Goal: Check status: Check status

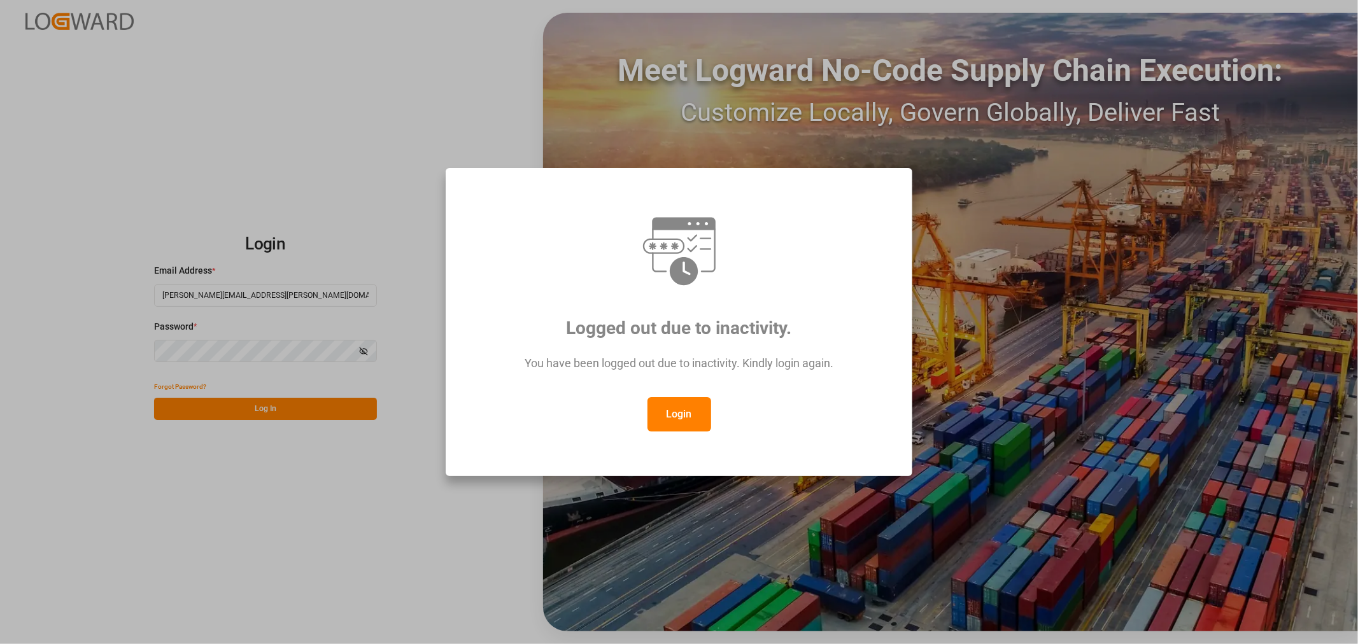
click at [686, 412] on button "Login" at bounding box center [679, 414] width 64 height 34
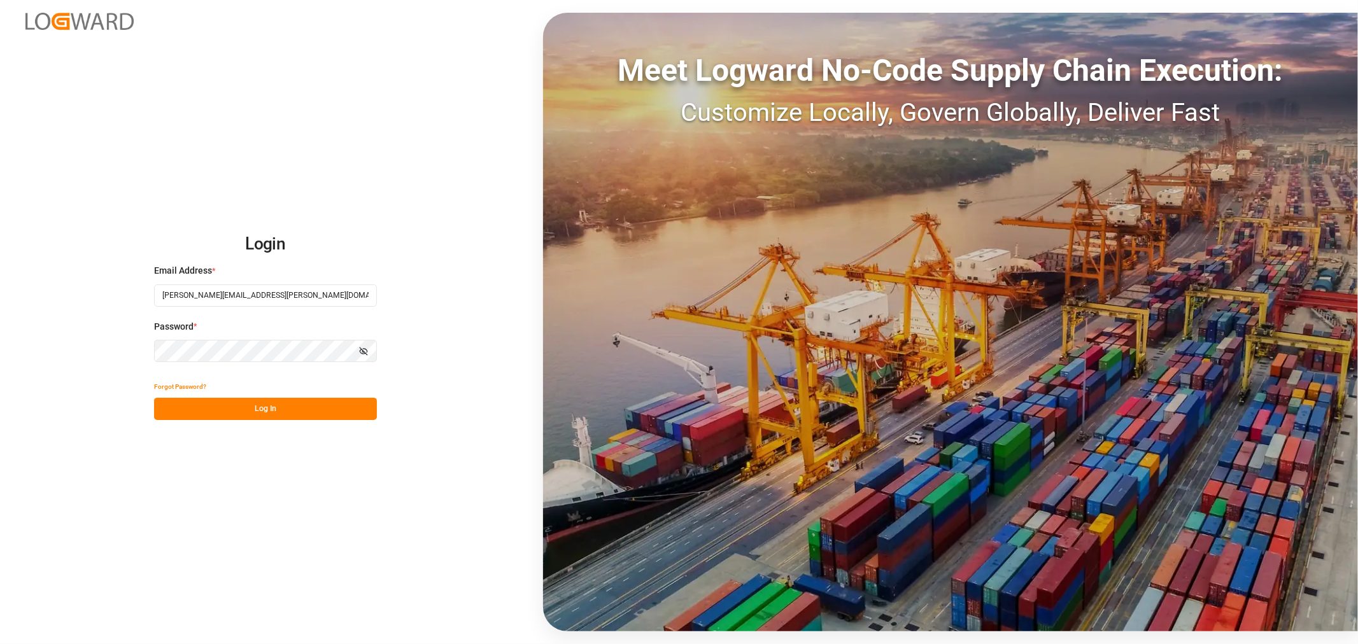
click at [265, 411] on button "Log In" at bounding box center [265, 409] width 223 height 22
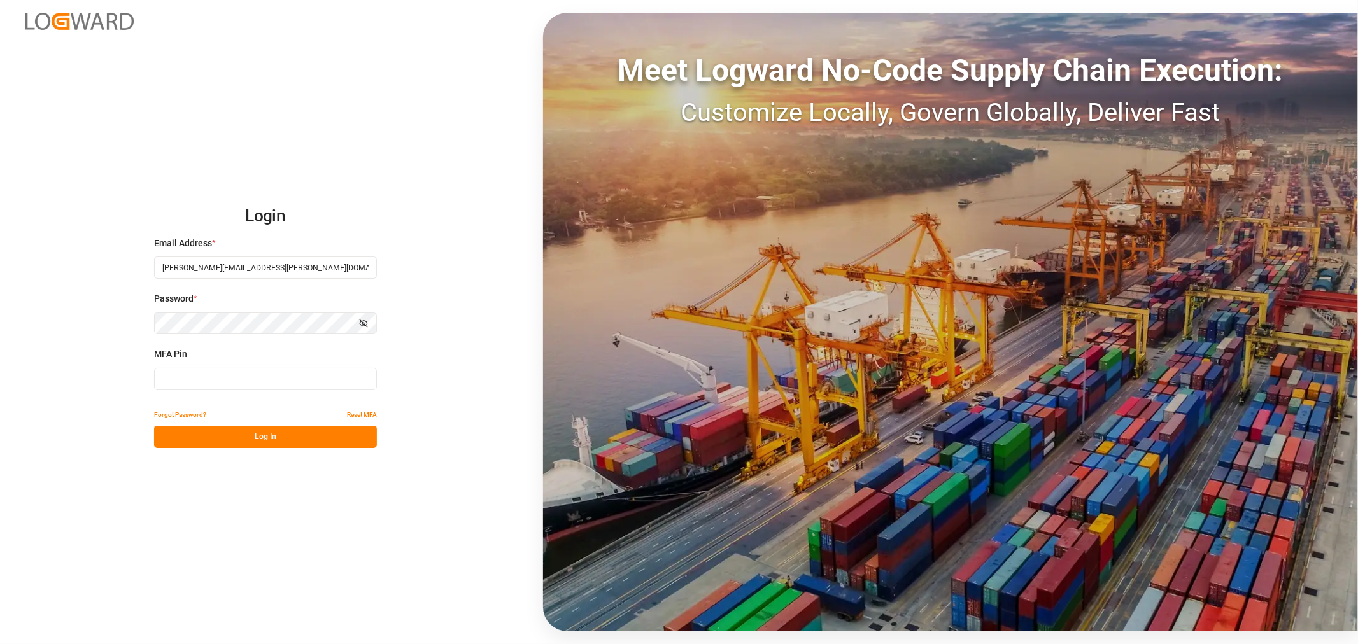
click at [255, 373] on input at bounding box center [265, 379] width 223 height 22
type input "993411"
click at [258, 434] on button "Log In" at bounding box center [265, 437] width 223 height 22
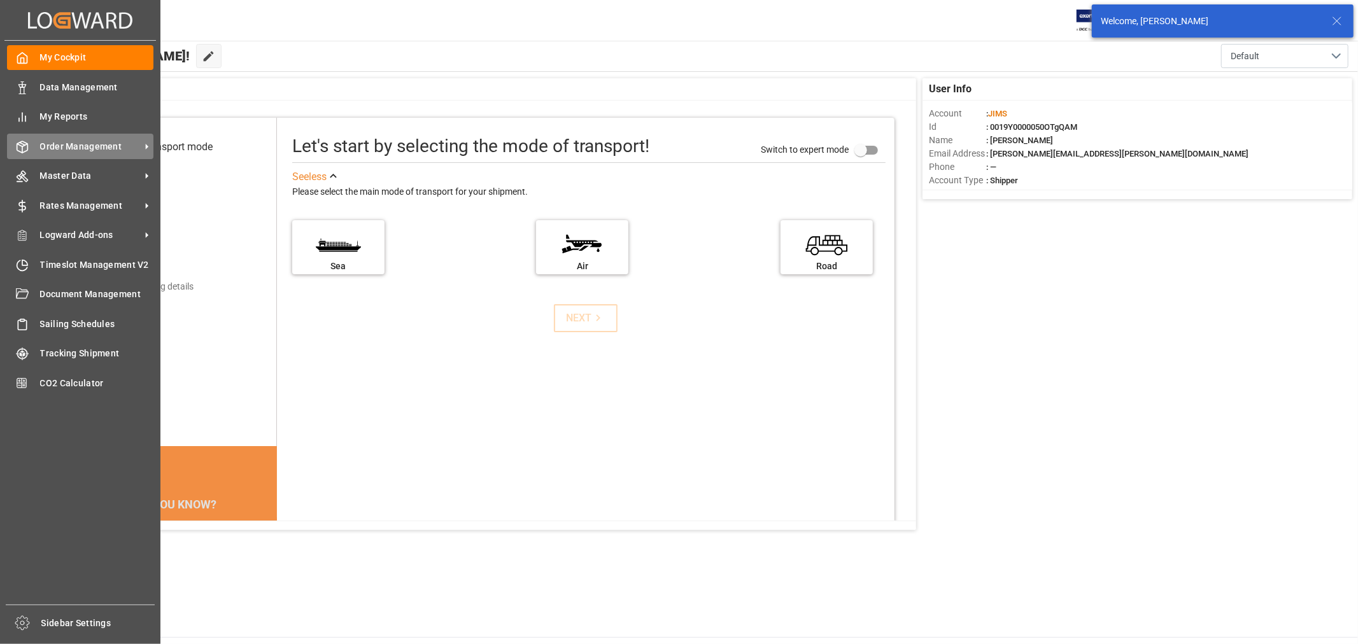
click at [90, 148] on span "Order Management" at bounding box center [90, 146] width 101 height 13
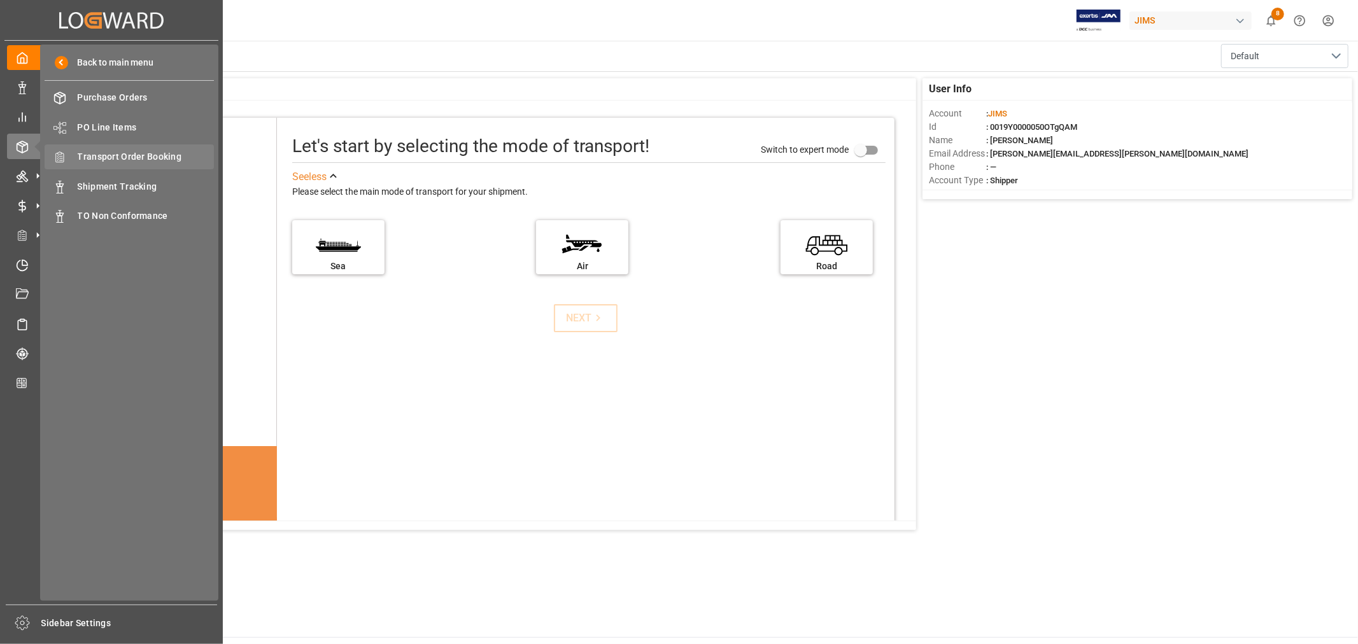
click at [159, 153] on span "Transport Order Booking" at bounding box center [146, 156] width 137 height 13
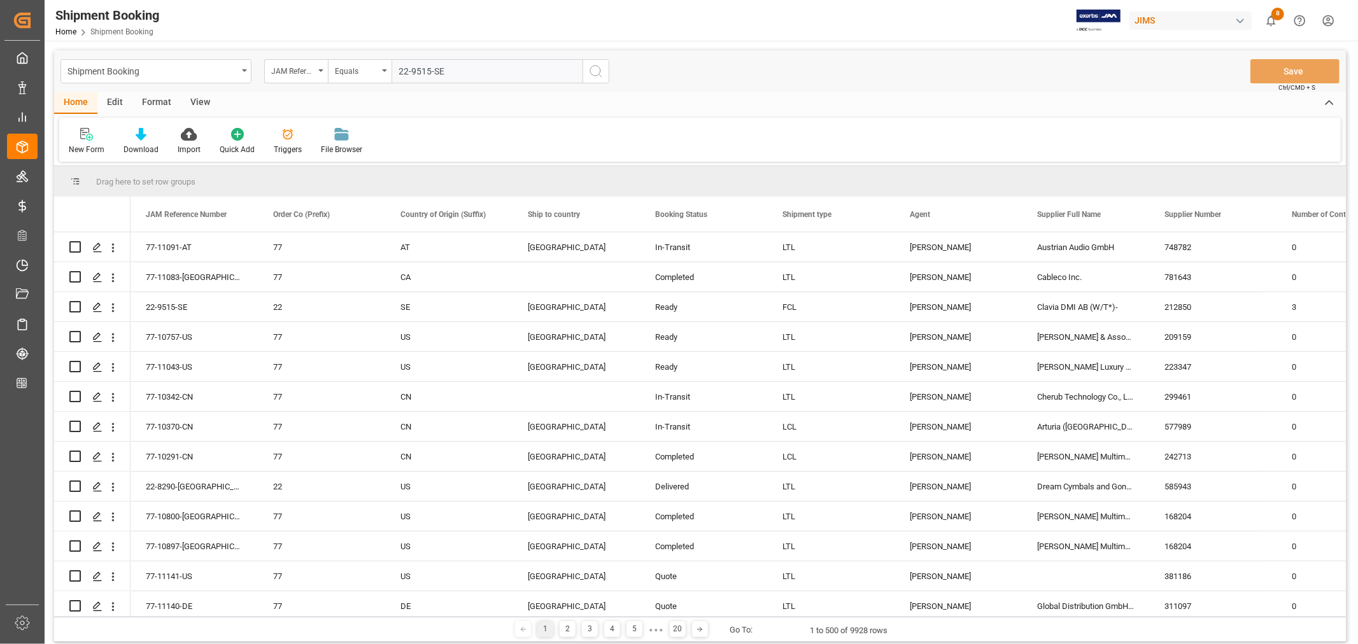
type input "22-9515-SE"
click at [594, 70] on icon "search button" at bounding box center [595, 71] width 15 height 15
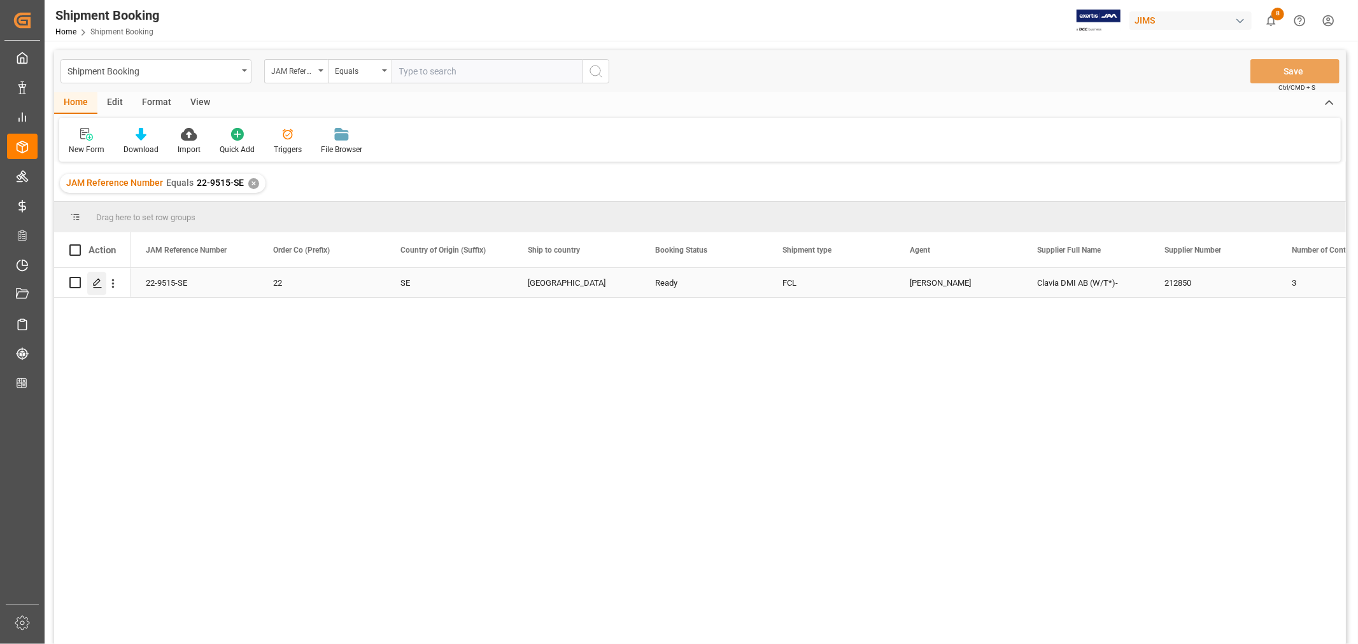
click at [95, 285] on icon "Press SPACE to select this row." at bounding box center [97, 283] width 10 height 10
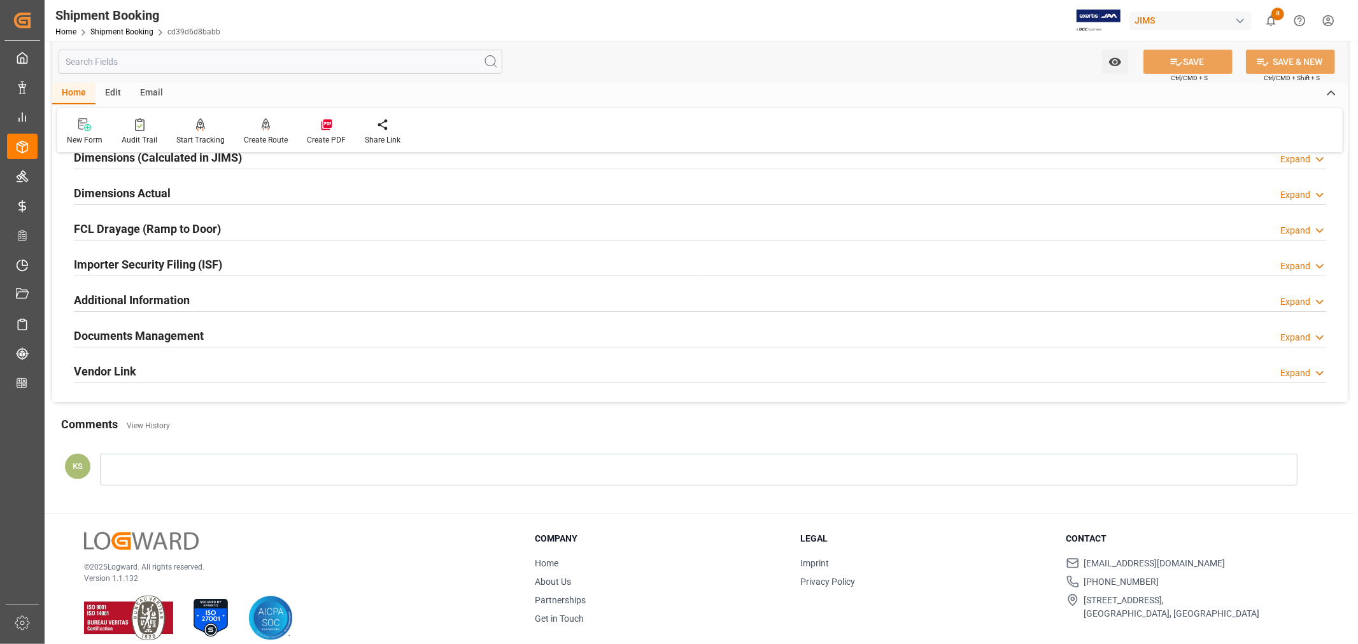
scroll to position [313, 0]
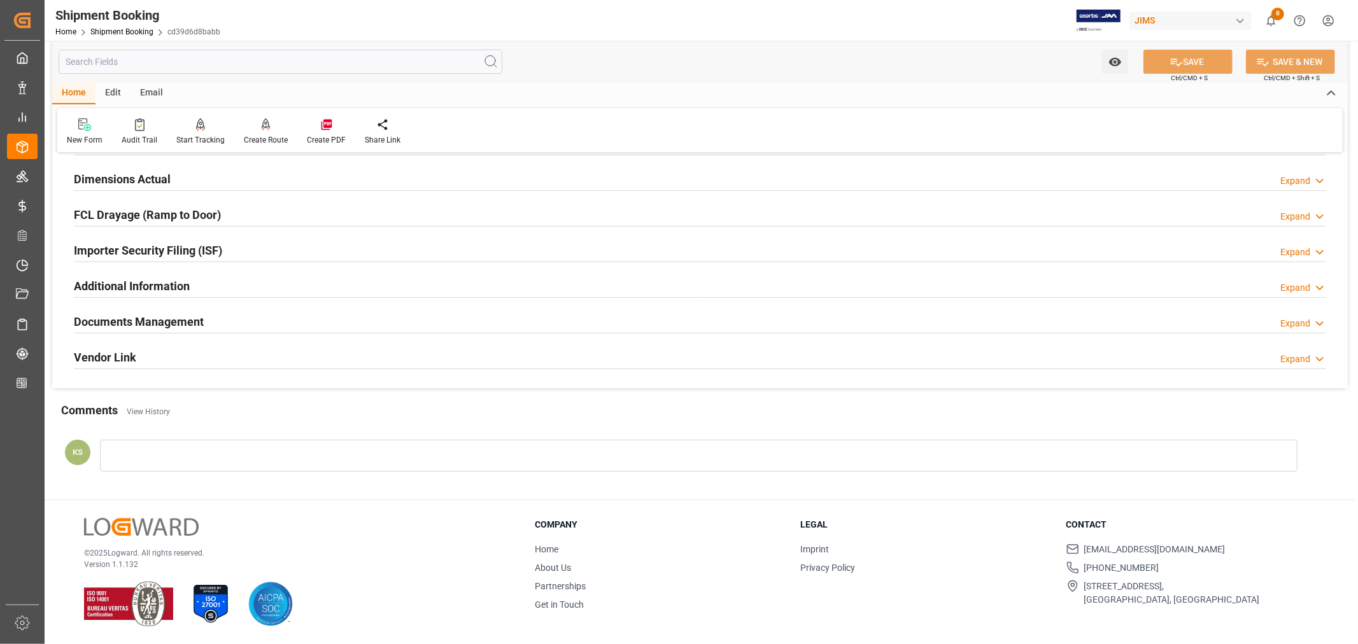
click at [180, 318] on h2 "Documents Management" at bounding box center [139, 321] width 130 height 17
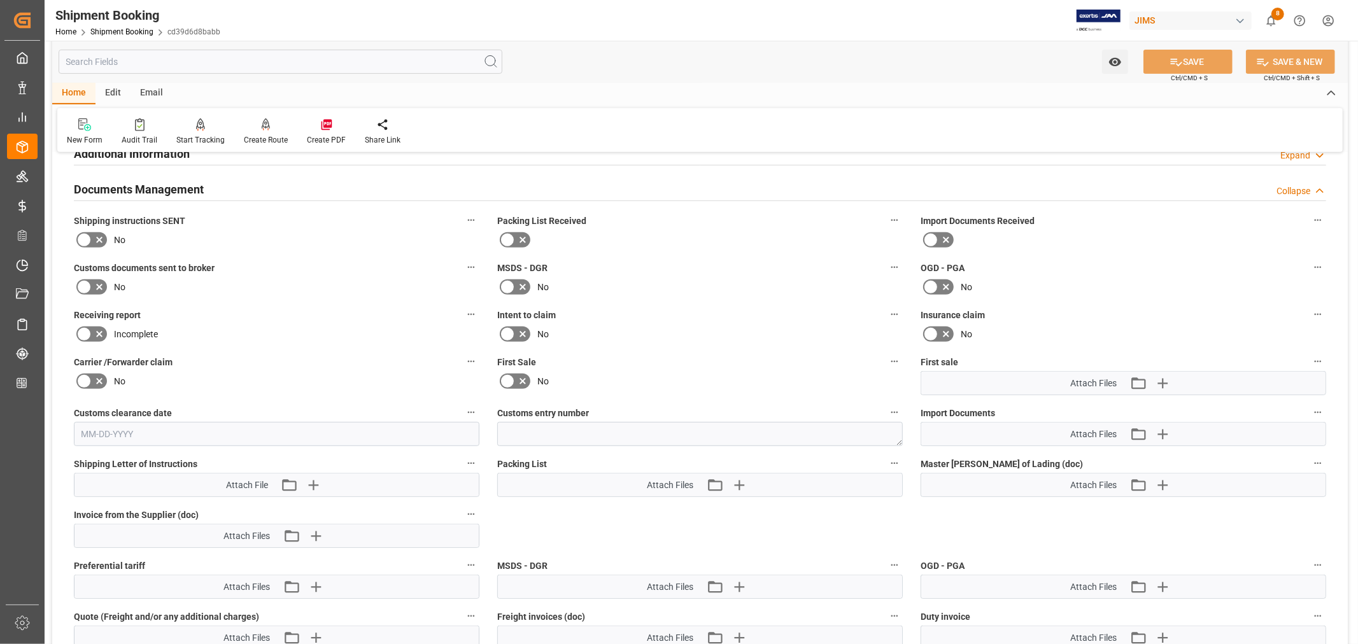
scroll to position [454, 0]
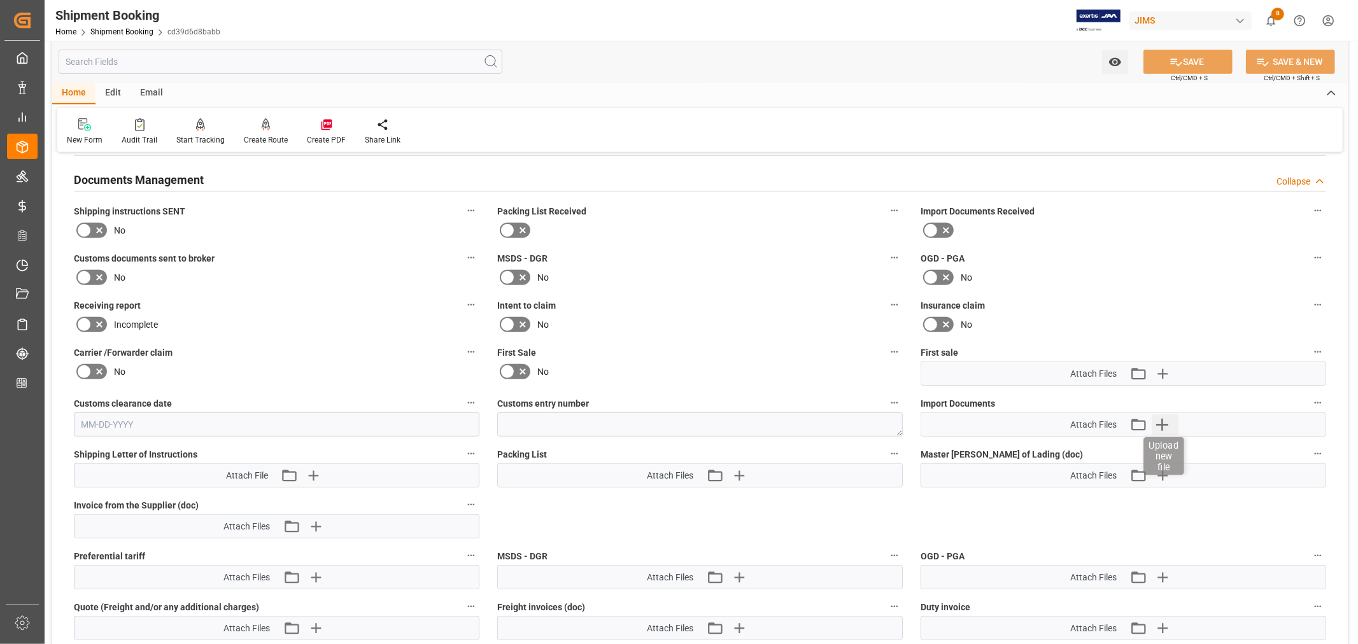
click at [1164, 421] on icon "button" at bounding box center [1162, 425] width 12 height 12
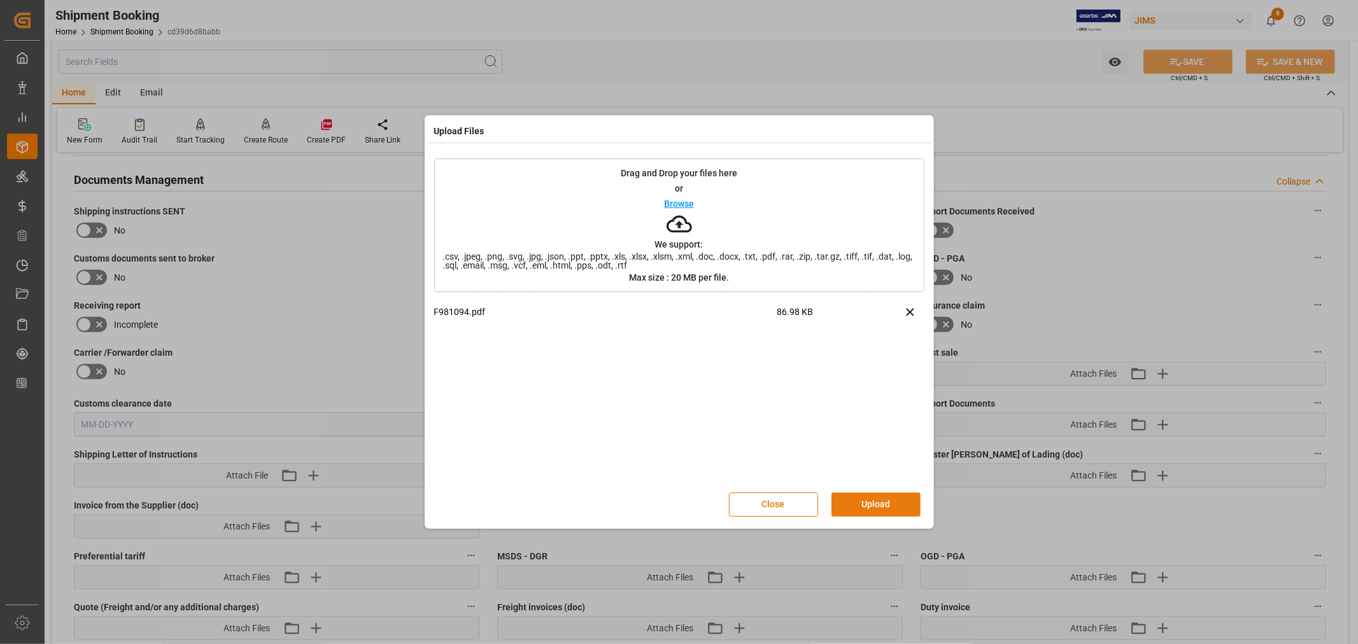
click at [866, 500] on button "Upload" at bounding box center [875, 505] width 89 height 24
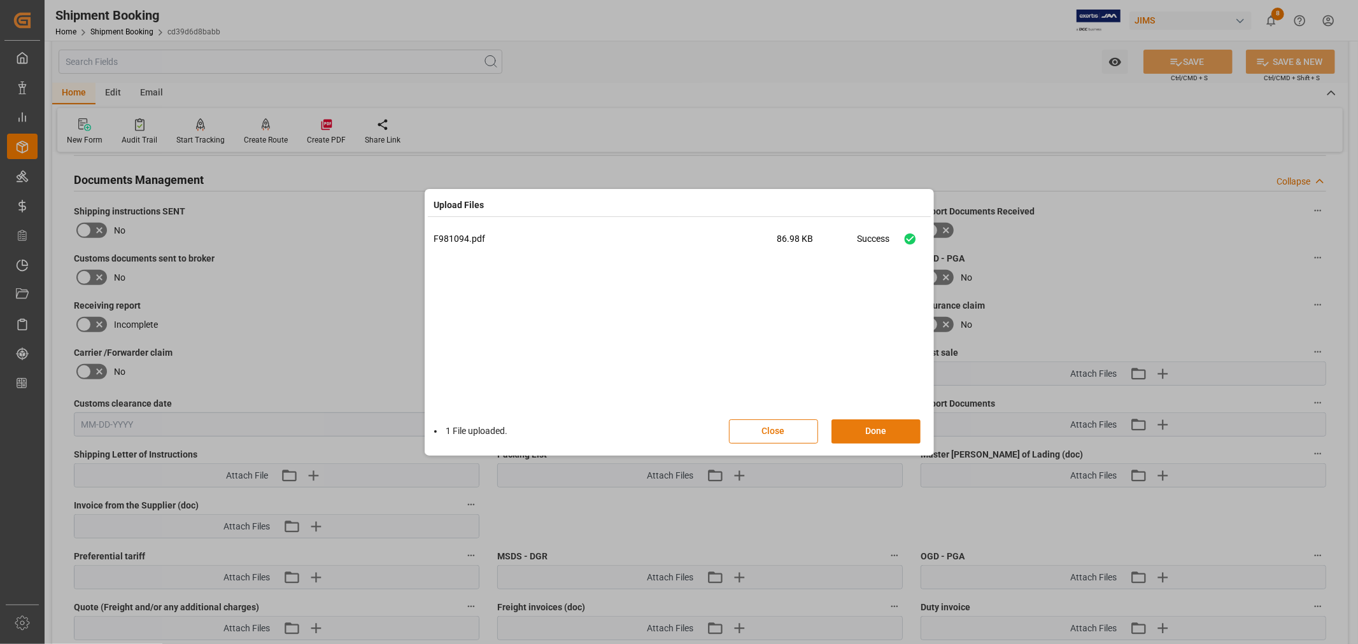
click at [868, 427] on button "Done" at bounding box center [875, 432] width 89 height 24
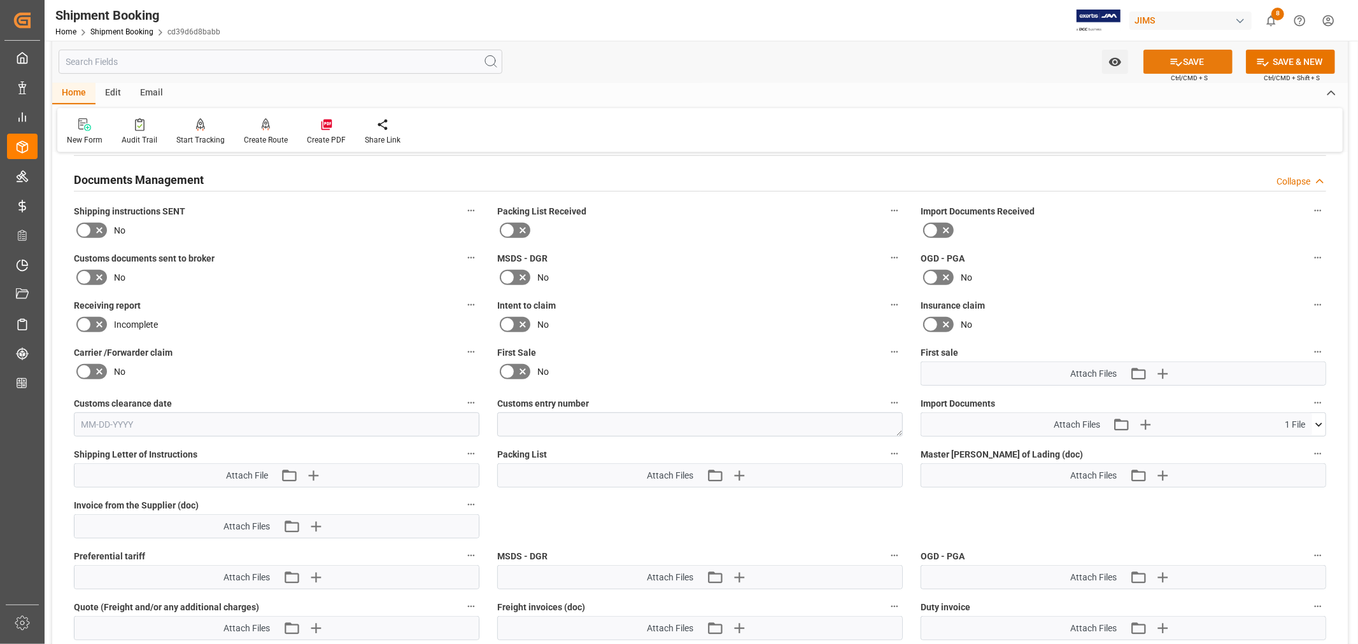
click at [1200, 57] on button "SAVE" at bounding box center [1187, 62] width 89 height 24
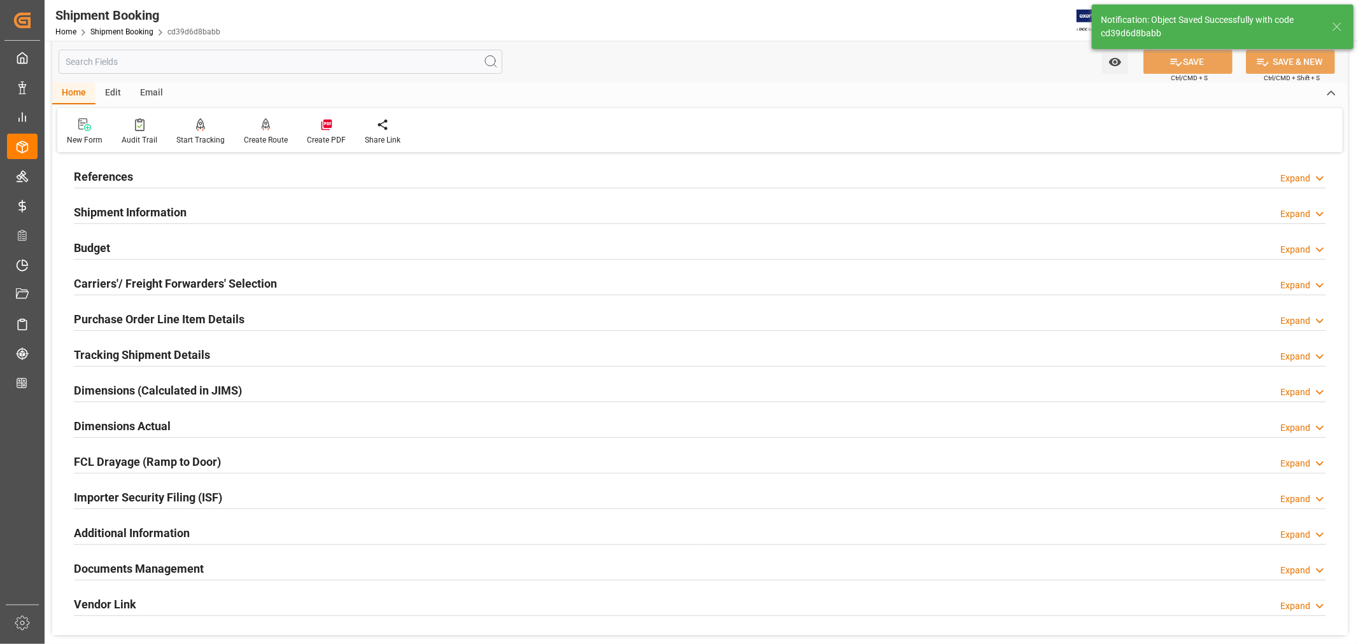
scroll to position [29, 0]
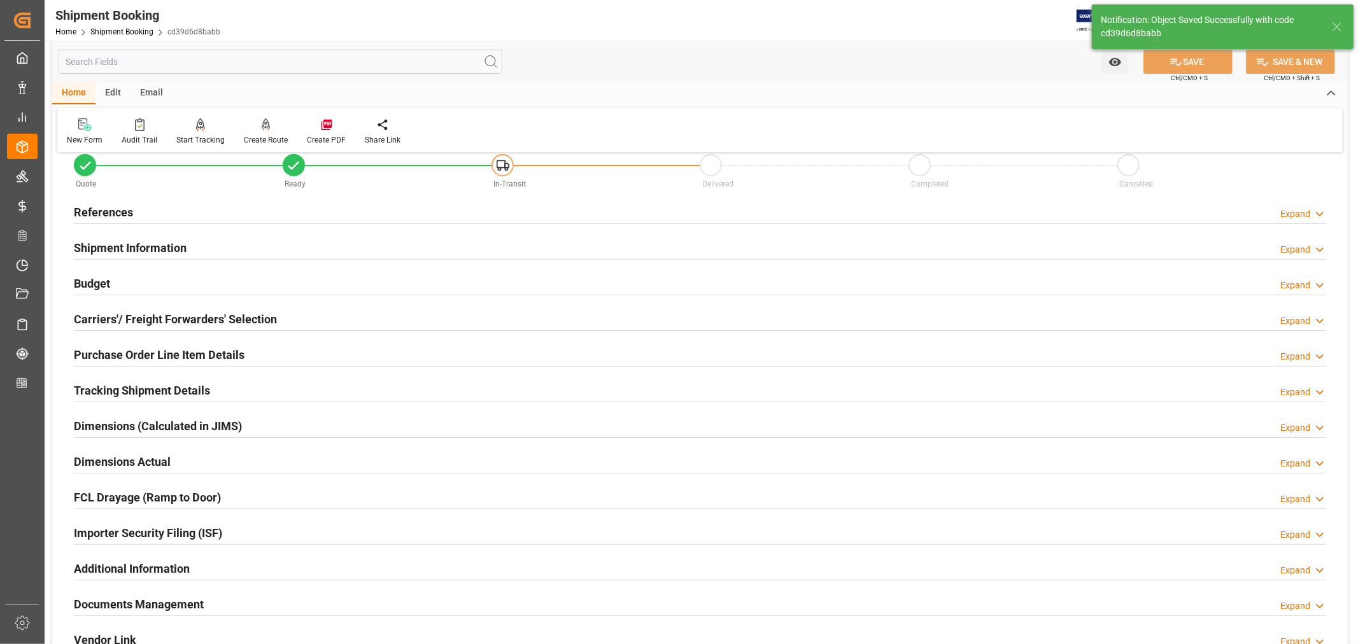
click at [113, 208] on h2 "References" at bounding box center [103, 212] width 59 height 17
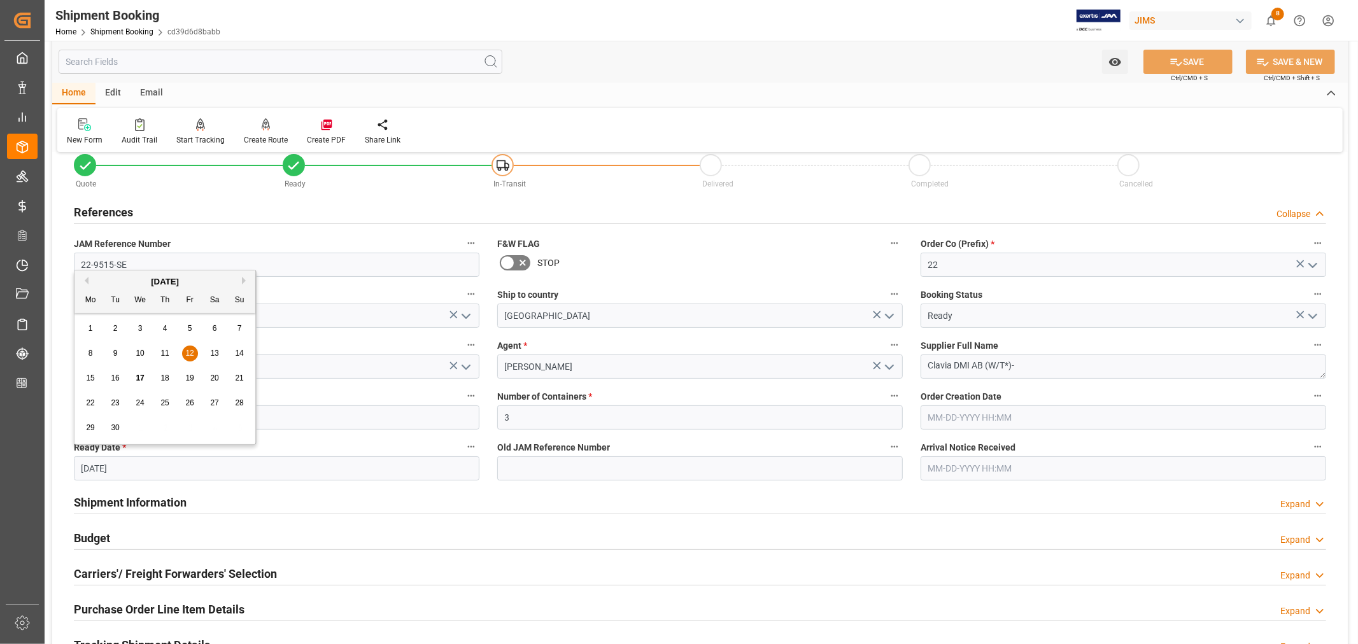
click at [129, 467] on input "[DATE]" at bounding box center [277, 468] width 406 height 24
click at [136, 379] on span "17" at bounding box center [140, 378] width 8 height 9
type input "[DATE]"
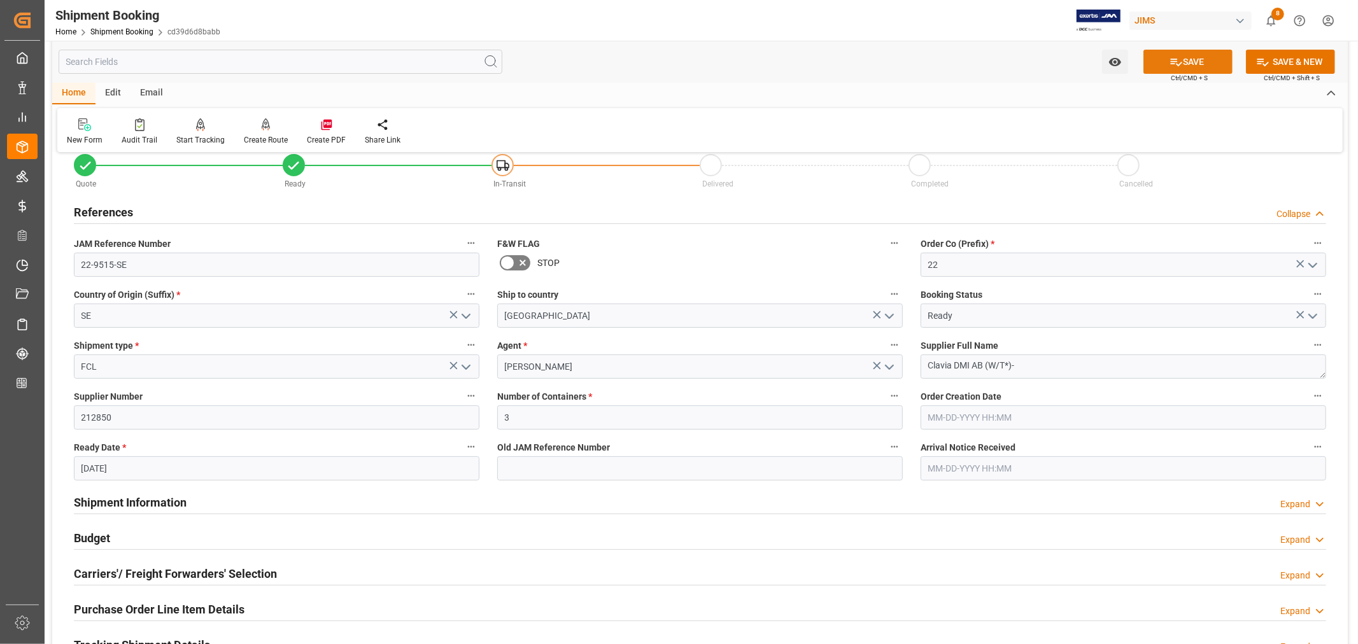
click at [1180, 66] on icon at bounding box center [1175, 61] width 13 height 13
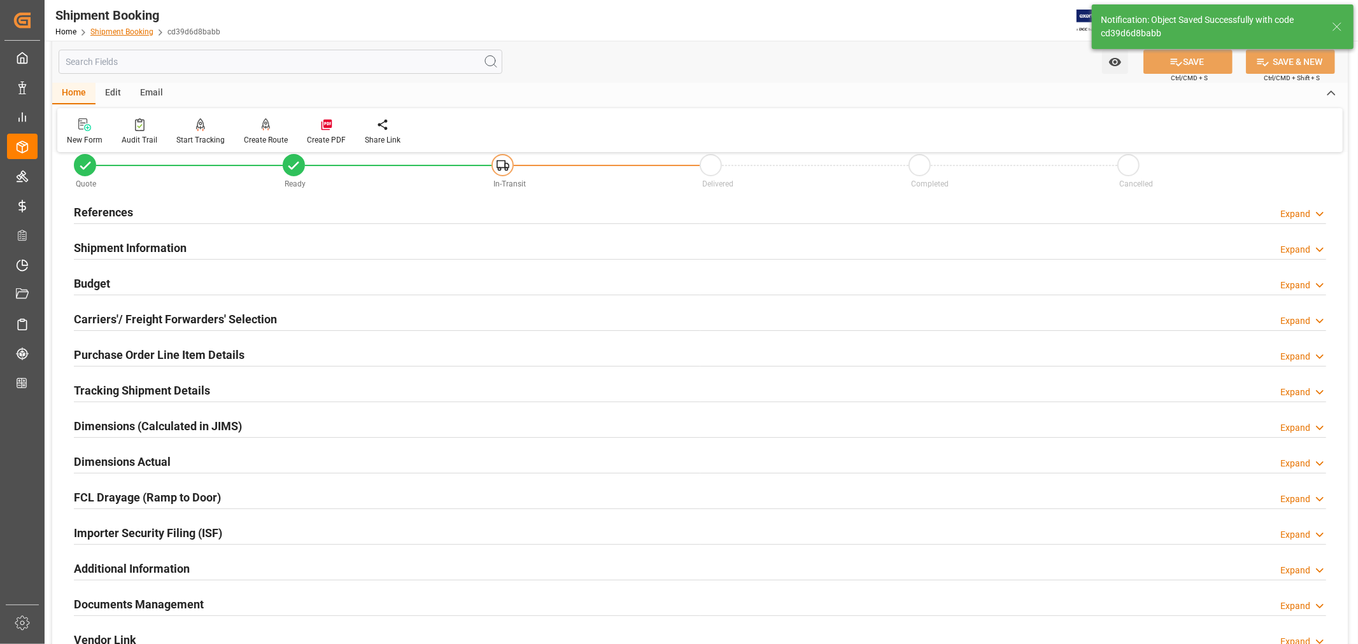
click at [123, 29] on link "Shipment Booking" at bounding box center [121, 31] width 63 height 9
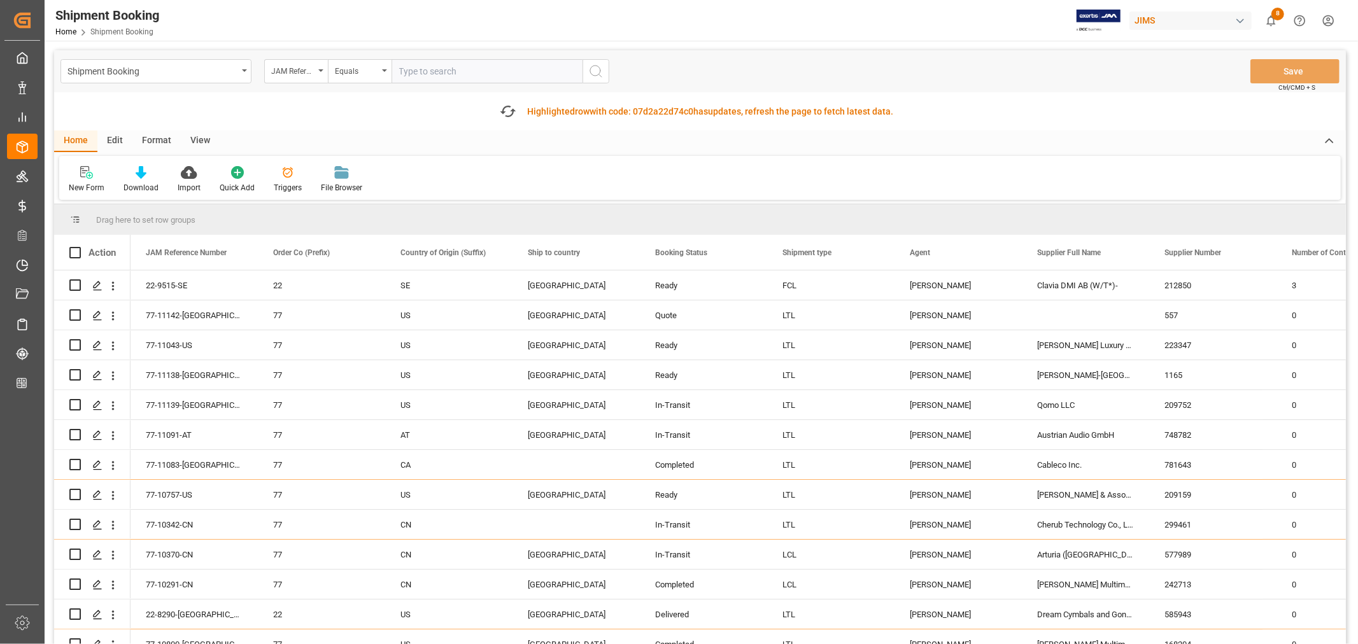
paste input "77-10243-BE"
type input "77-10243-BE"
click at [592, 70] on icon "search button" at bounding box center [595, 71] width 15 height 15
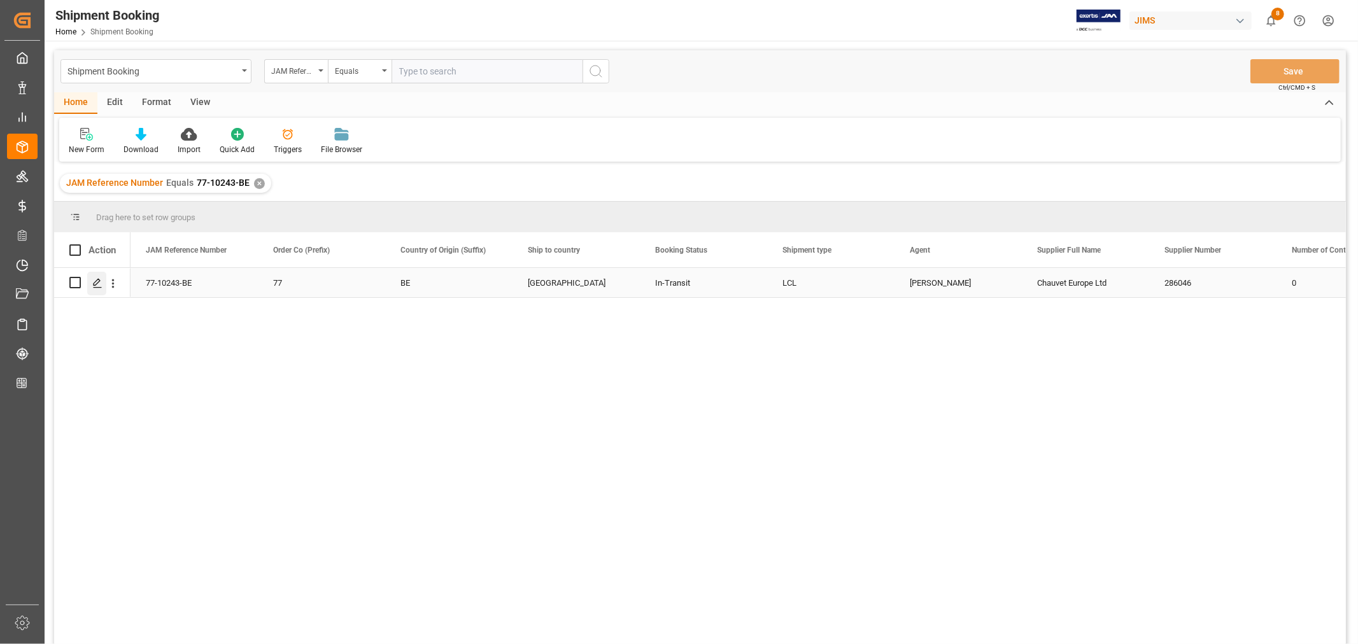
click at [100, 282] on icon "Press SPACE to select this row." at bounding box center [97, 283] width 10 height 10
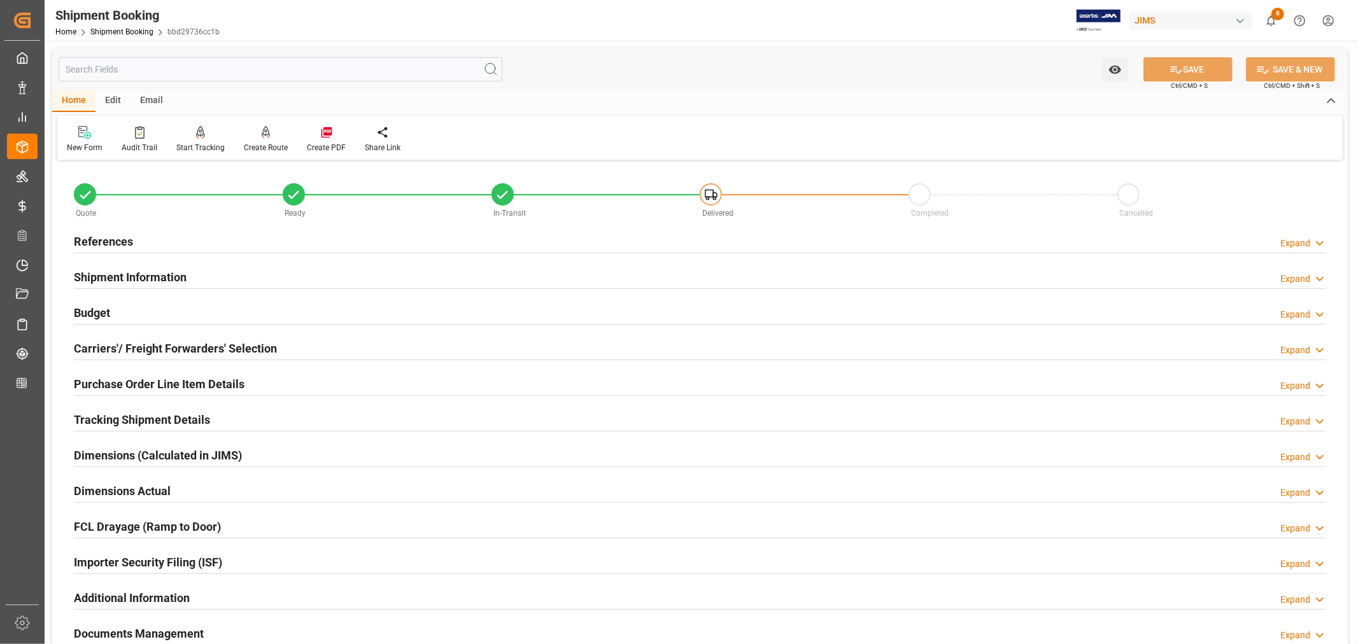
click at [107, 275] on h2 "Shipment Information" at bounding box center [130, 277] width 113 height 17
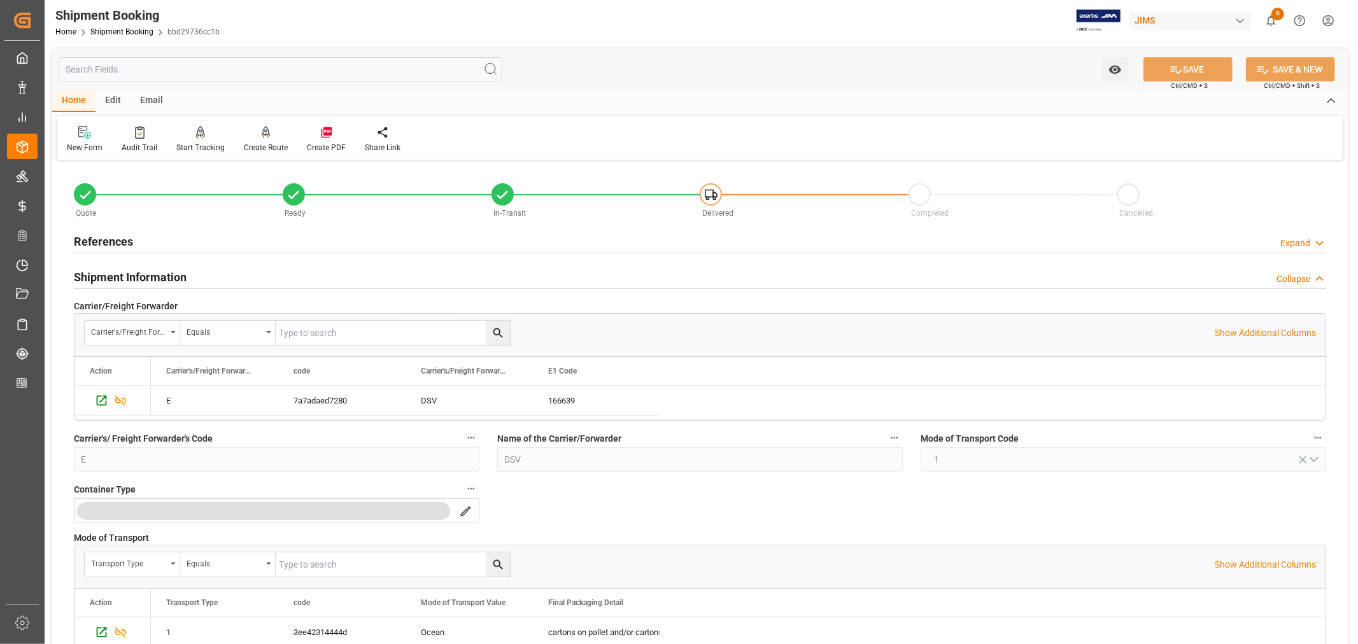
click at [125, 277] on h2 "Shipment Information" at bounding box center [130, 277] width 113 height 17
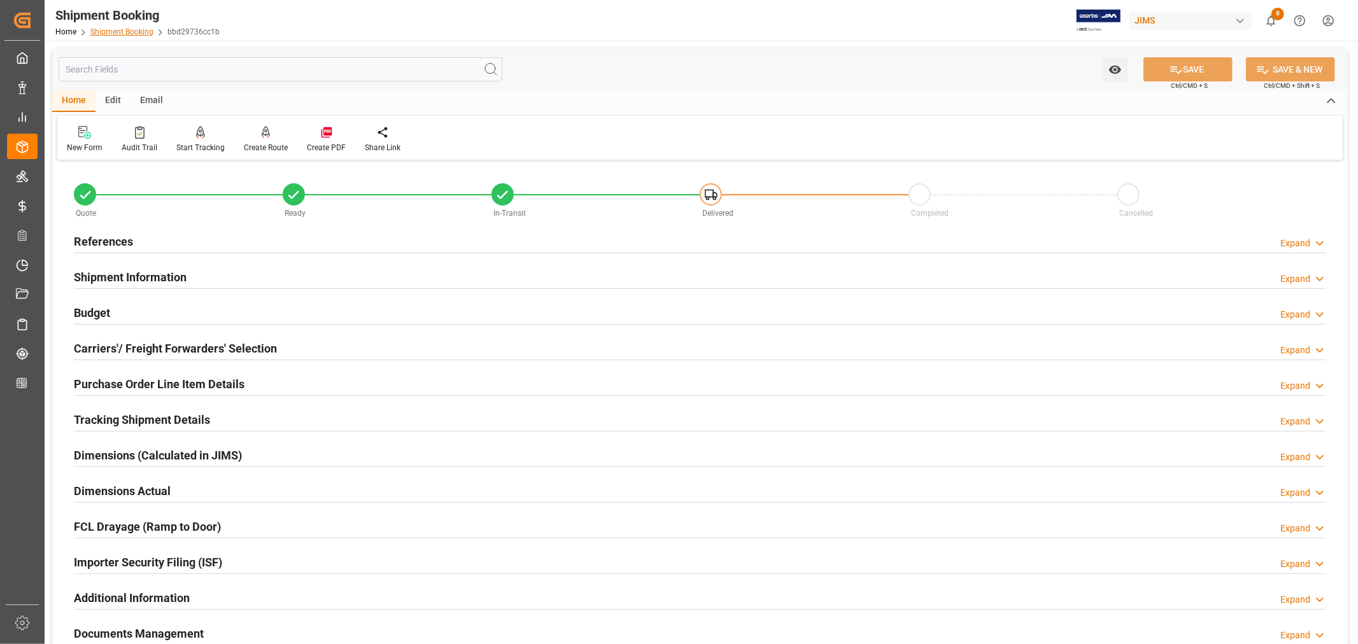
click at [123, 32] on link "Shipment Booking" at bounding box center [121, 31] width 63 height 9
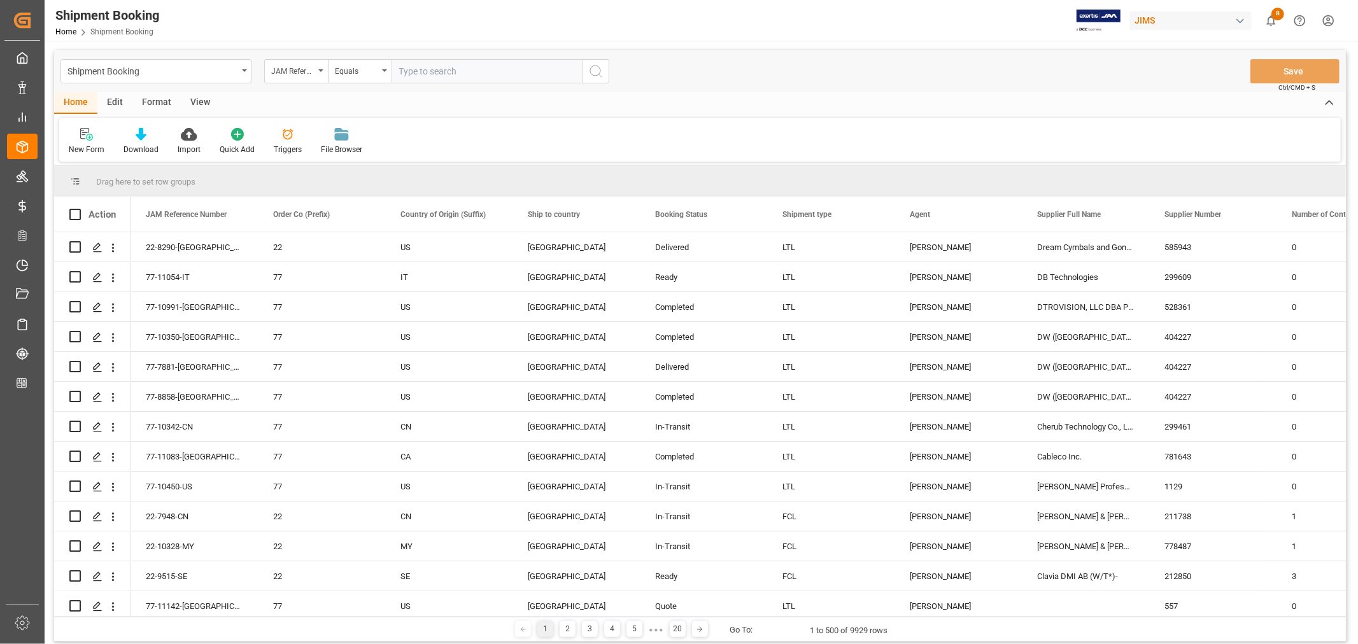
click at [1328, 21] on html "Created by potrace 1.15, written by [PERSON_NAME] [DATE]-[DATE] Created by potr…" at bounding box center [679, 322] width 1358 height 644
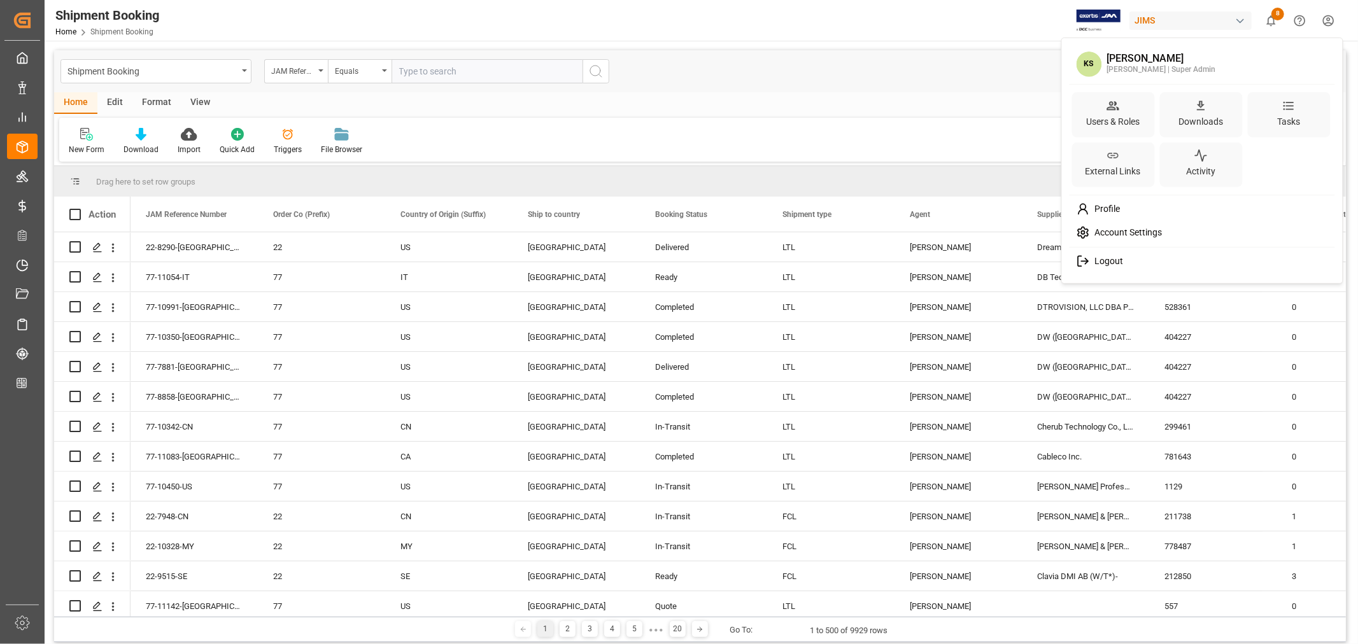
click at [1103, 258] on span "Logout" at bounding box center [1106, 261] width 34 height 11
